Goal: Check status

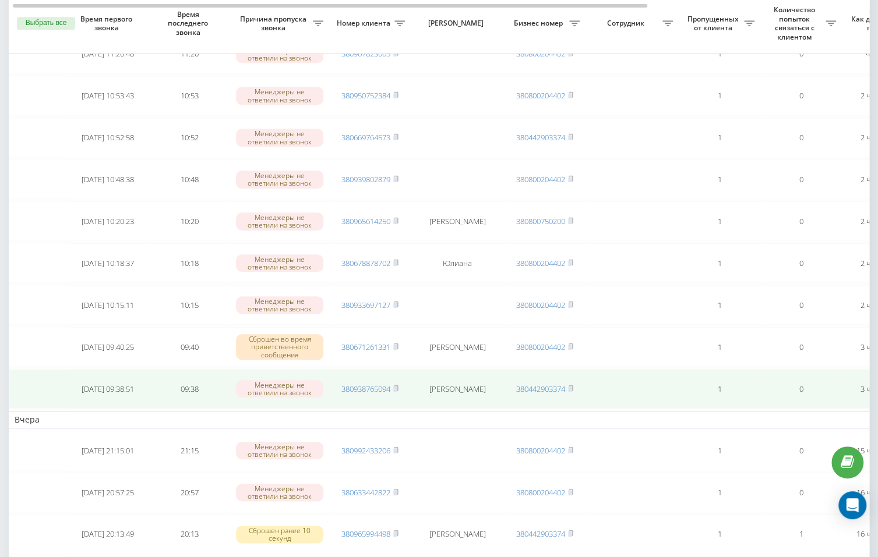
click at [400, 379] on td "380938765094" at bounding box center [370, 389] width 82 height 40
click at [398, 385] on icon at bounding box center [396, 387] width 4 height 5
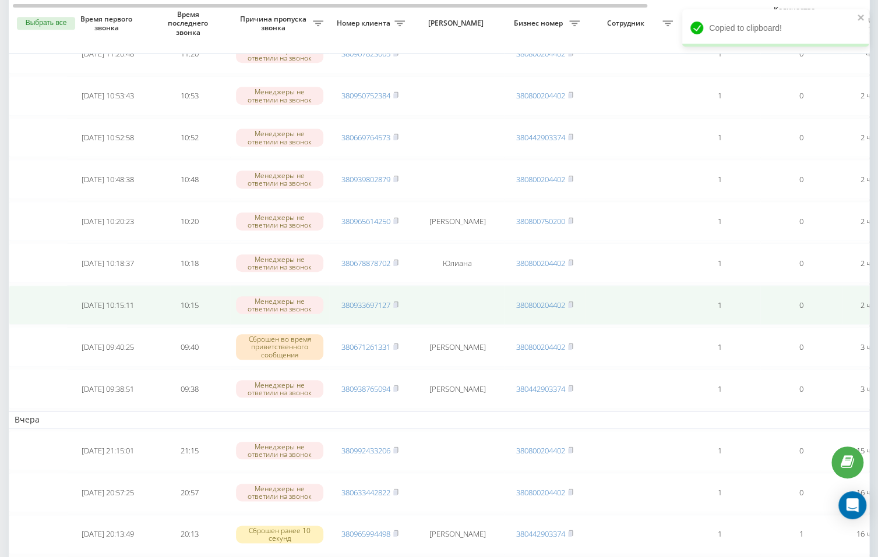
click at [474, 298] on td at bounding box center [457, 305] width 93 height 40
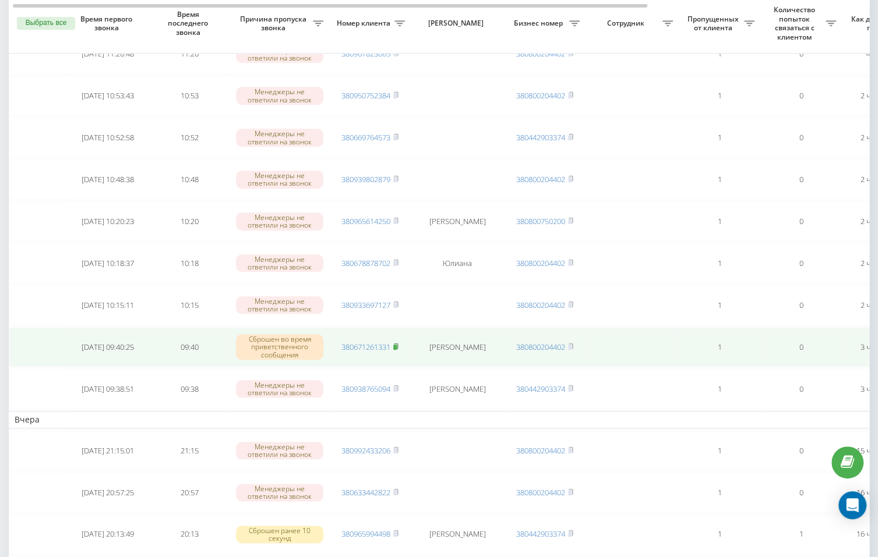
click at [394, 343] on icon at bounding box center [395, 346] width 5 height 7
click at [396, 343] on icon at bounding box center [395, 346] width 5 height 7
